Goal: Task Accomplishment & Management: Manage account settings

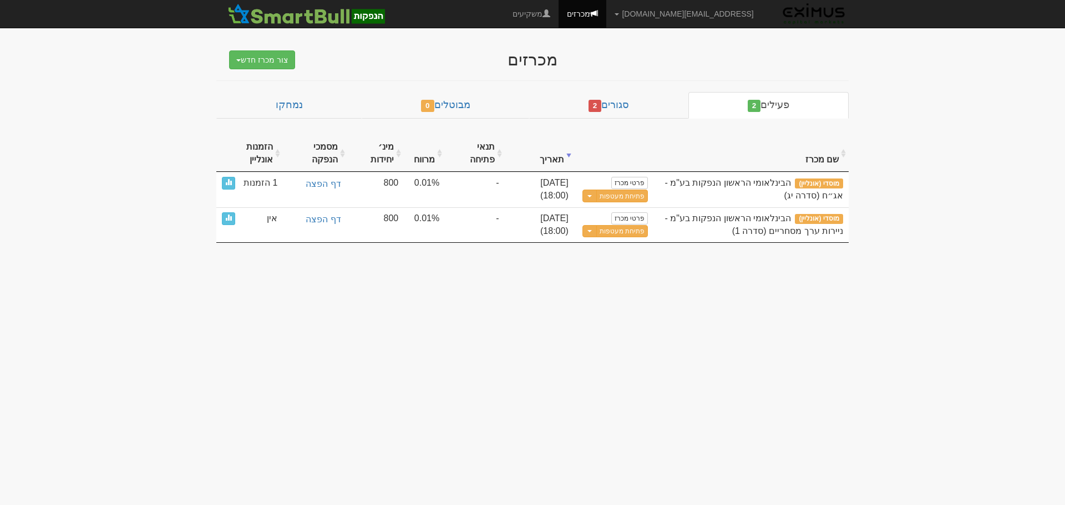
drag, startPoint x: 0, startPoint y: 0, endPoint x: 629, endPoint y: 313, distance: 702.2
click at [629, 313] on body "[EMAIL_ADDRESS][DOMAIN_NAME] הגדרות חשבונות הנפקה תבניות הודעות קיבול X" at bounding box center [532, 252] width 1065 height 505
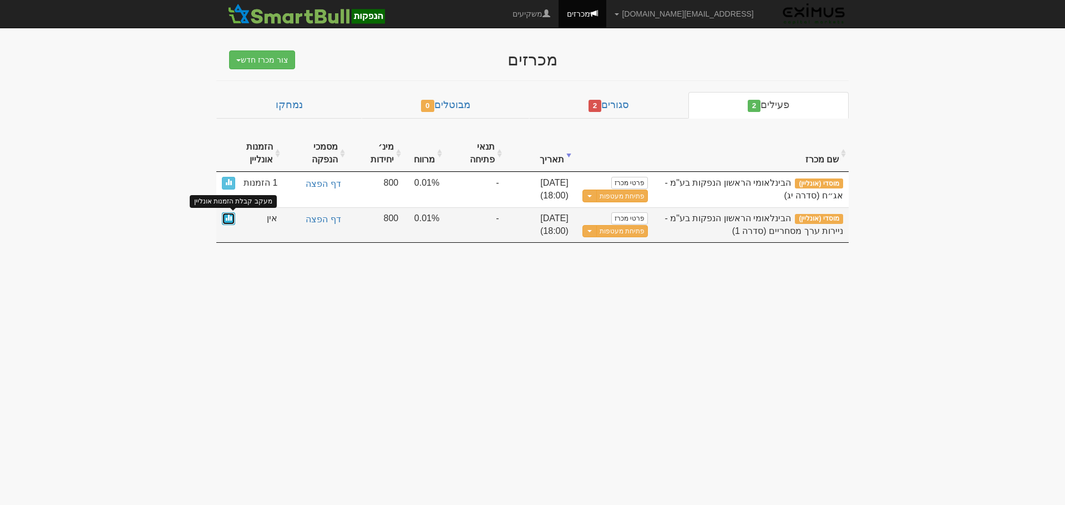
click at [230, 214] on span at bounding box center [228, 217] width 7 height 7
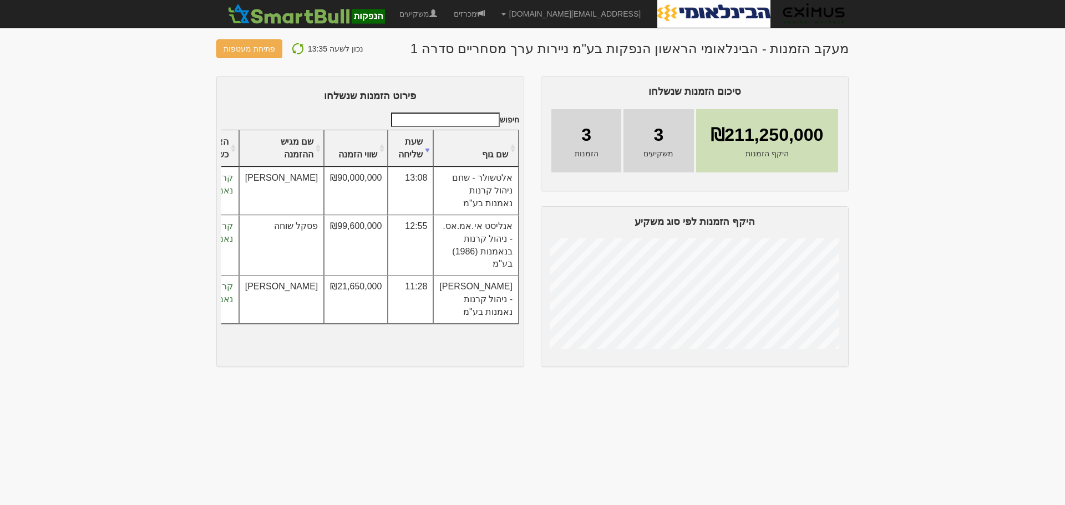
scroll to position [0, -1]
click at [911, 100] on body "orenf@eximuscm.com הגדרות חשבונות הנפקה תבניות הודעות קיבול" at bounding box center [532, 252] width 1065 height 505
click at [148, 115] on body "orenf@eximuscm.com הגדרות חשבונות הנפקה תבניות הודעות קיבול" at bounding box center [532, 252] width 1065 height 505
click at [144, 174] on body "orenf@eximuscm.com הגדרות חשבונות הנפקה תבניות הודעות קיבול" at bounding box center [532, 252] width 1065 height 505
drag, startPoint x: 991, startPoint y: 217, endPoint x: 984, endPoint y: 213, distance: 8.2
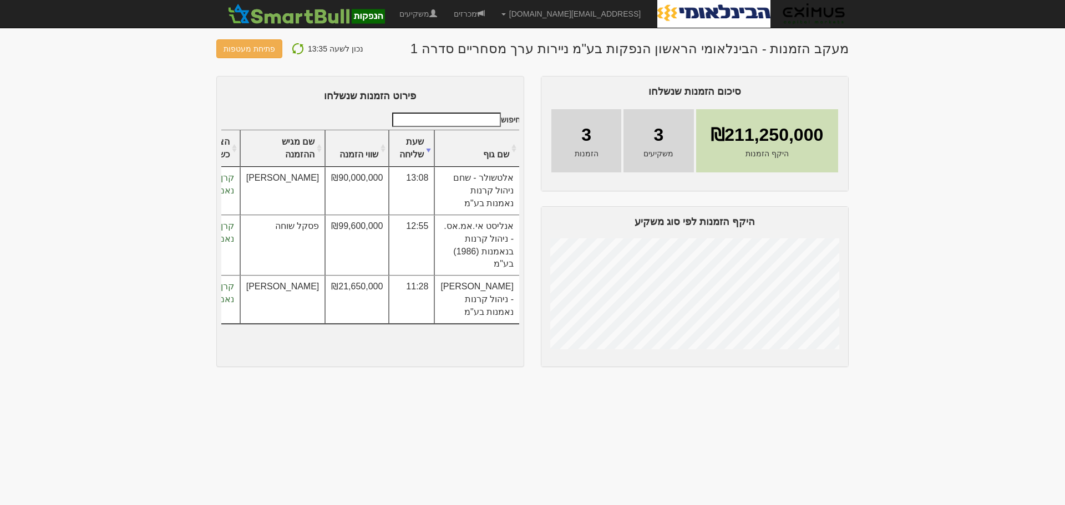
click at [991, 217] on body "orenf@eximuscm.com הגדרות חשבונות הנפקה תבניות הודעות קיבול" at bounding box center [532, 252] width 1065 height 505
drag, startPoint x: 928, startPoint y: 147, endPoint x: 919, endPoint y: 152, distance: 10.2
click at [928, 147] on body "orenf@eximuscm.com הגדרות חשבונות הנפקה תבניות הודעות קיבול" at bounding box center [532, 252] width 1065 height 505
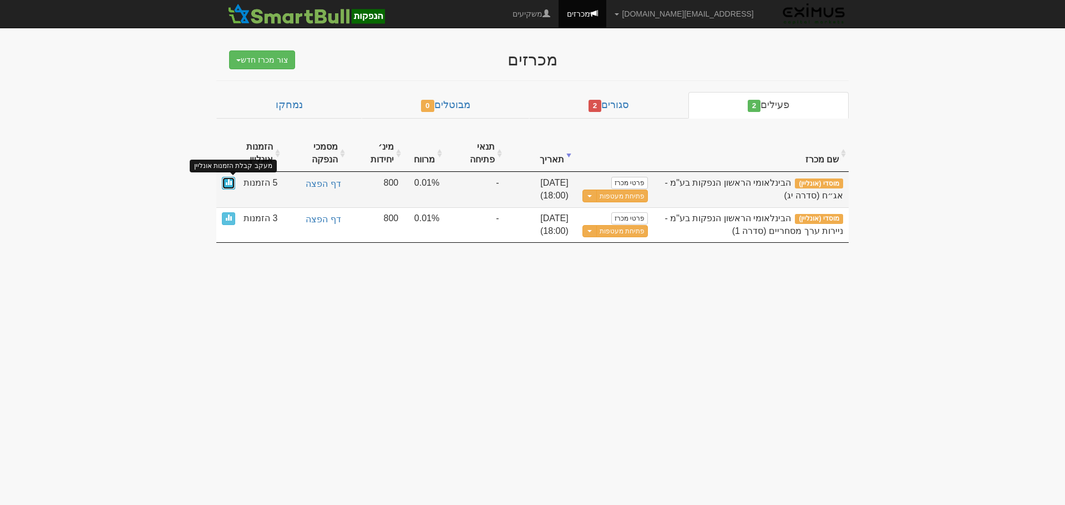
click at [222, 184] on link at bounding box center [228, 183] width 13 height 13
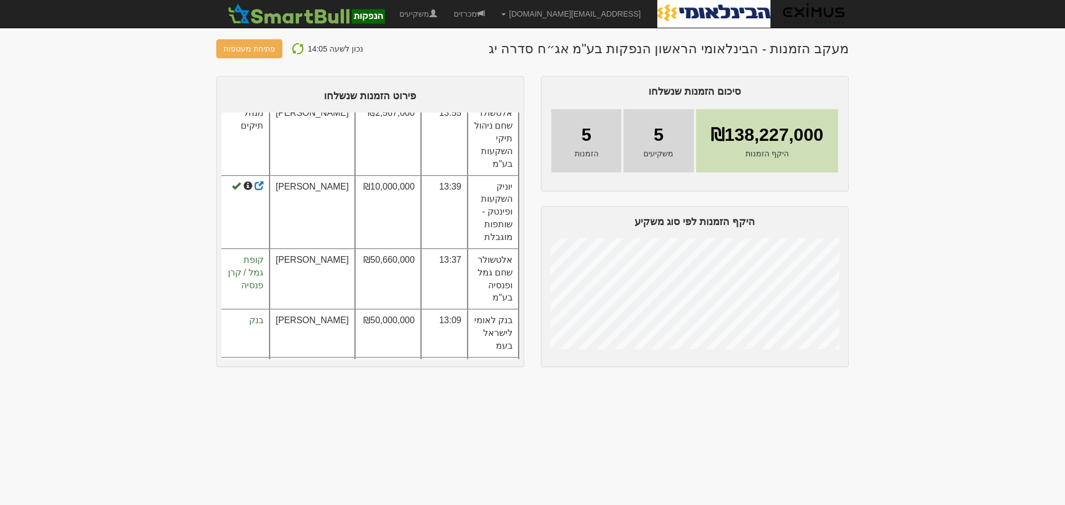
scroll to position [69, 0]
